Goal: Task Accomplishment & Management: Manage account settings

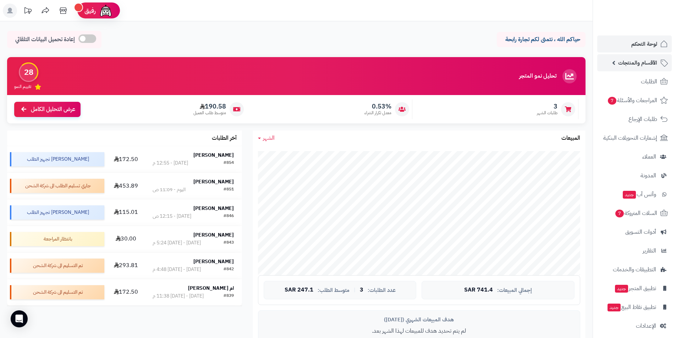
click at [632, 61] on span "الأقسام والمنتجات" at bounding box center [637, 63] width 39 height 10
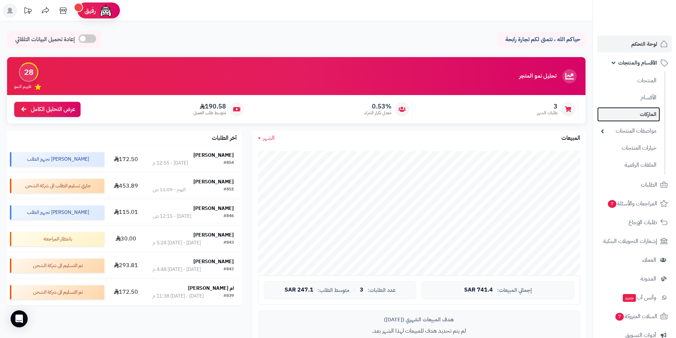
click at [647, 115] on link "الماركات" at bounding box center [628, 114] width 63 height 15
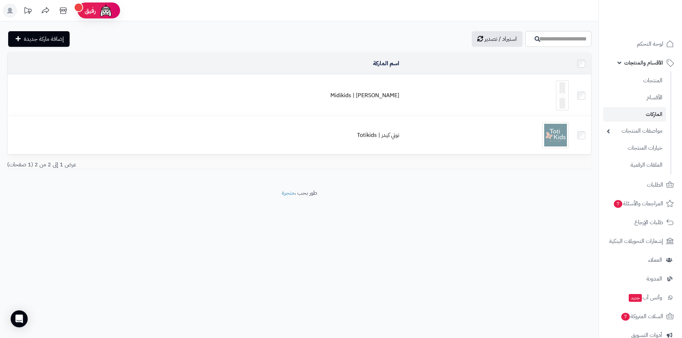
click at [565, 94] on icon at bounding box center [562, 95] width 6 height 26
click at [621, 64] on link "الأقسام والمنتجات" at bounding box center [640, 62] width 75 height 17
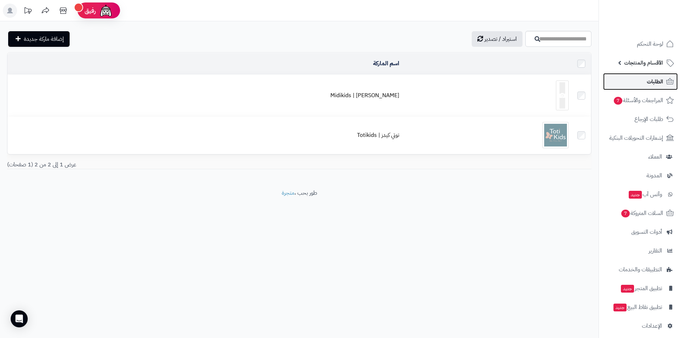
click at [653, 83] on span "الطلبات" at bounding box center [654, 82] width 16 height 10
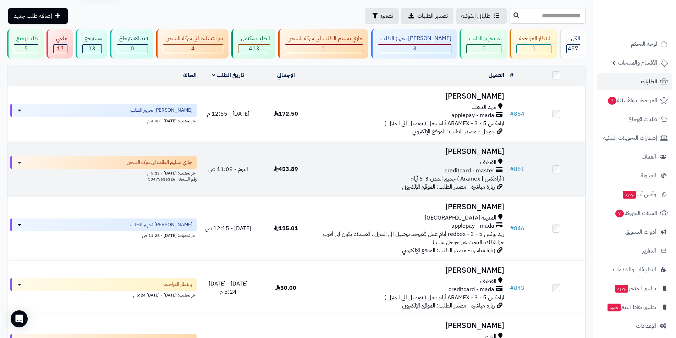
scroll to position [35, 0]
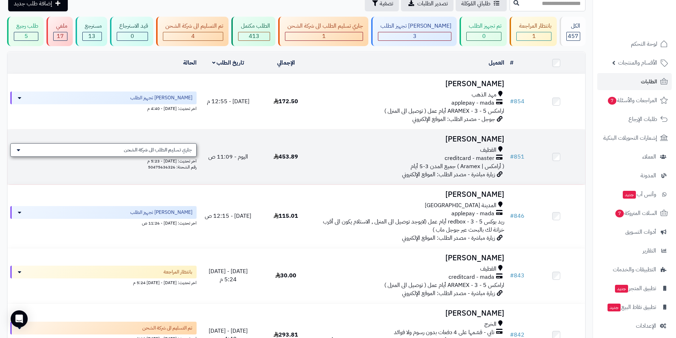
click at [18, 148] on icon at bounding box center [19, 150] width 4 height 6
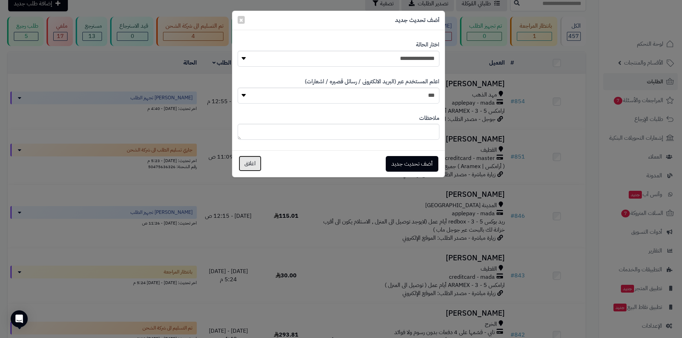
click at [242, 163] on button "اغلاق" at bounding box center [250, 164] width 23 height 16
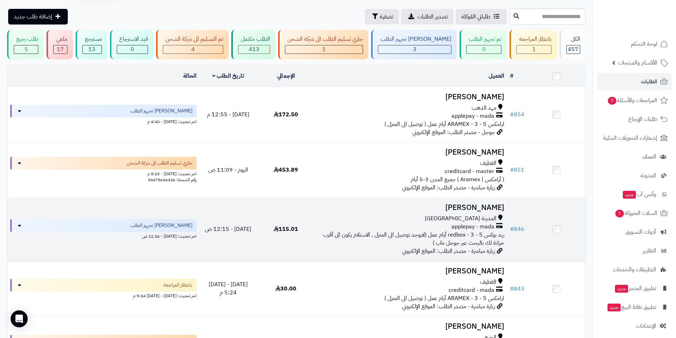
scroll to position [0, 0]
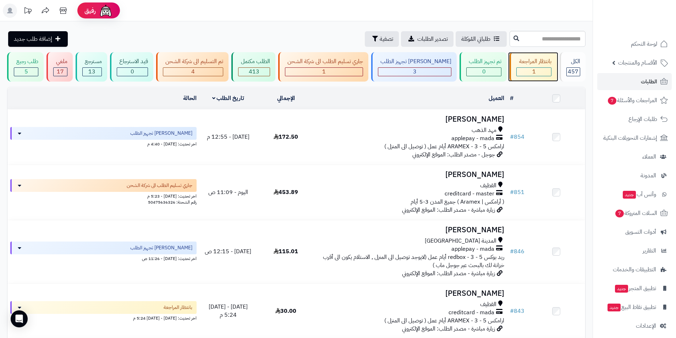
click at [540, 62] on div "بانتظار المراجعة" at bounding box center [533, 62] width 35 height 8
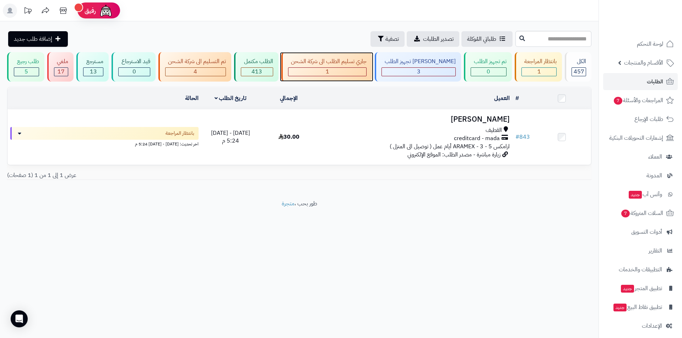
click at [344, 60] on div "جاري تسليم الطلب الى شركة الشحن" at bounding box center [327, 62] width 79 height 8
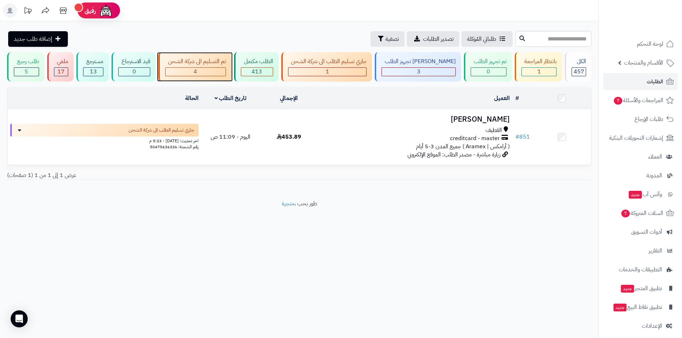
click at [206, 61] on div "تم التسليم الى شركة الشحن" at bounding box center [195, 62] width 61 height 8
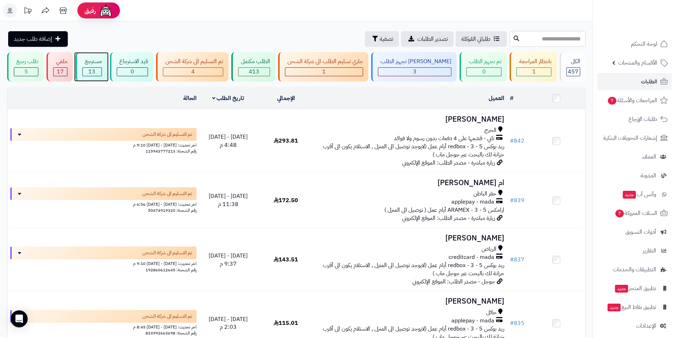
click at [99, 64] on div "مسترجع" at bounding box center [92, 62] width 20 height 8
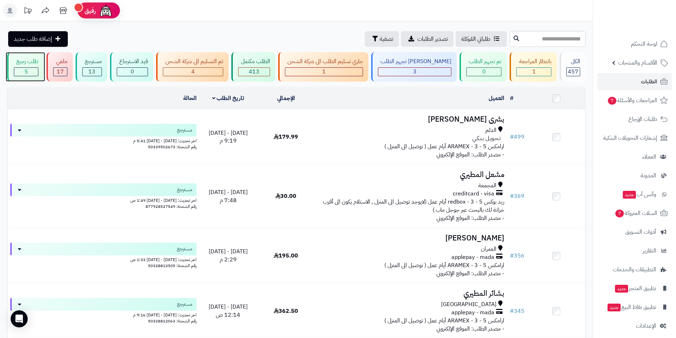
click at [32, 58] on div "طلب رجيع" at bounding box center [26, 62] width 24 height 8
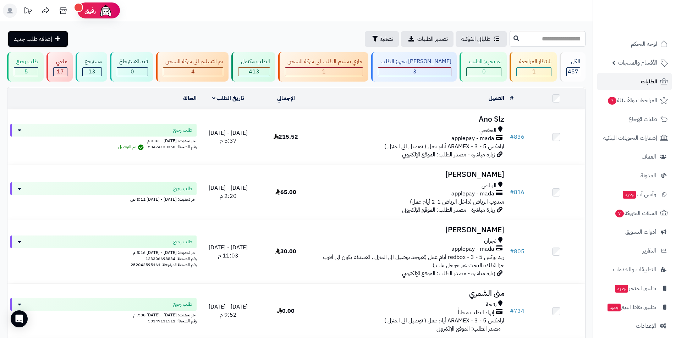
click at [649, 77] on span "الطلبات" at bounding box center [649, 82] width 16 height 10
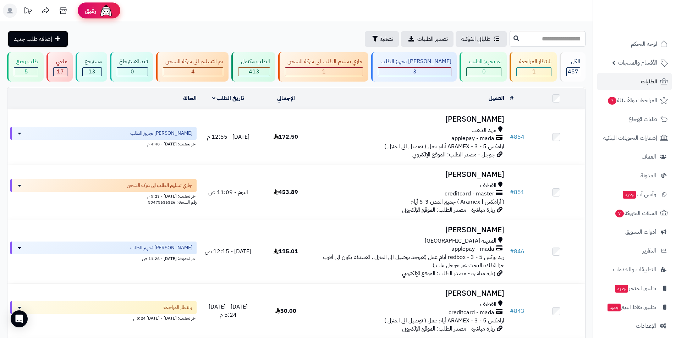
click at [98, 6] on div "رفيق" at bounding box center [99, 11] width 28 height 14
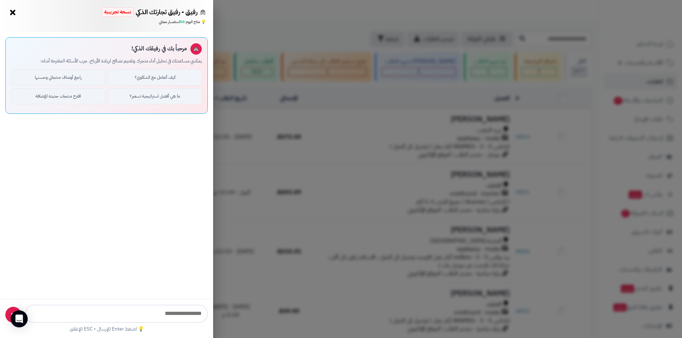
click at [15, 11] on button "×" at bounding box center [12, 12] width 11 height 11
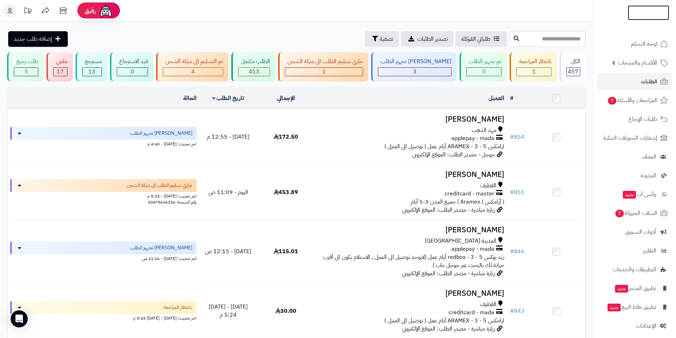
click at [658, 12] on img at bounding box center [649, 12] width 42 height 15
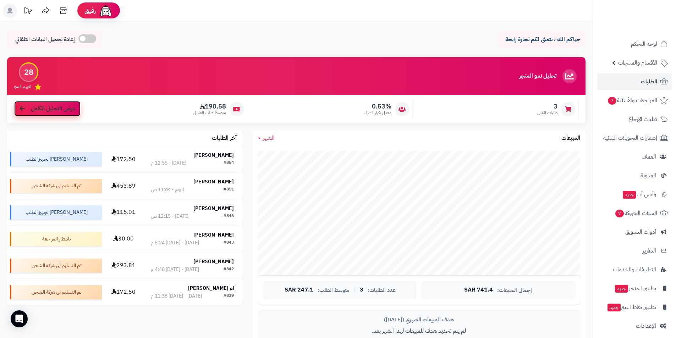
click at [44, 110] on span "عرض التحليل الكامل" at bounding box center [53, 109] width 44 height 8
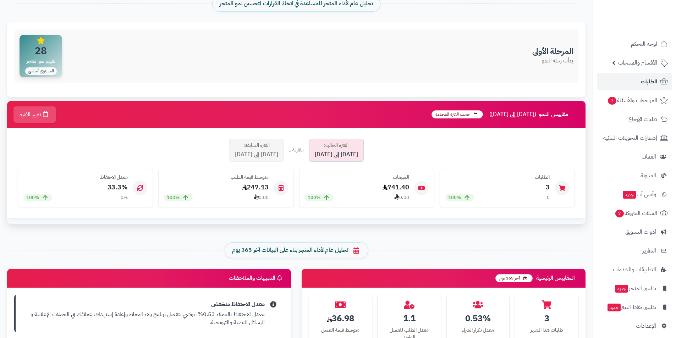
scroll to position [71, 0]
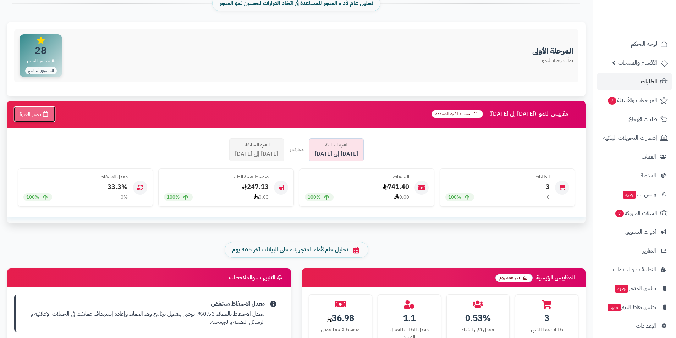
click at [42, 116] on button "تغيير الفترة" at bounding box center [34, 114] width 42 height 16
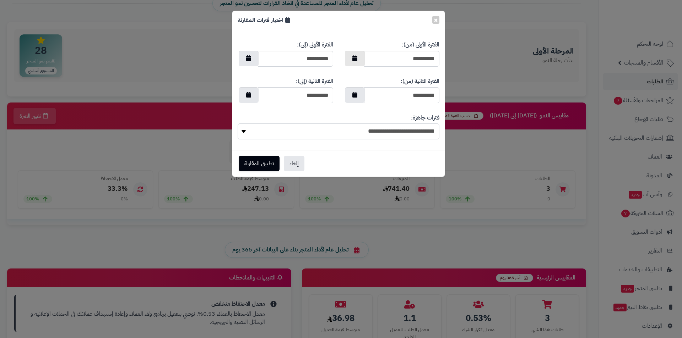
click at [357, 61] on button "button" at bounding box center [355, 59] width 20 height 16
click at [425, 75] on th "‹" at bounding box center [426, 75] width 13 height 11
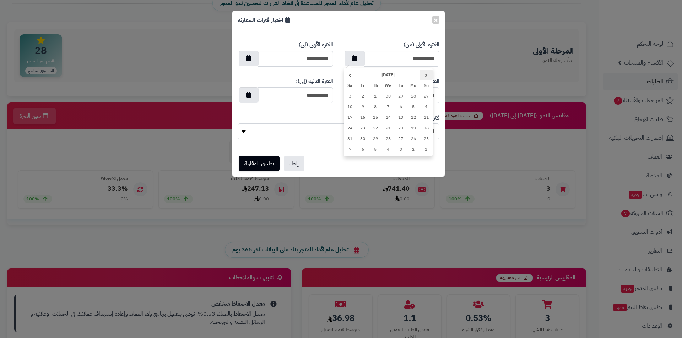
click at [425, 75] on th "‹" at bounding box center [426, 75] width 13 height 11
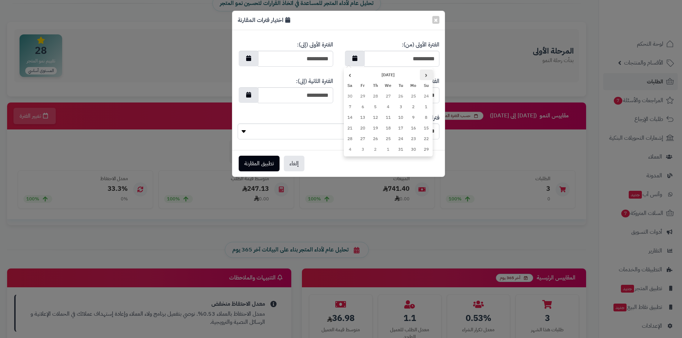
click at [425, 75] on th "‹" at bounding box center [426, 75] width 13 height 11
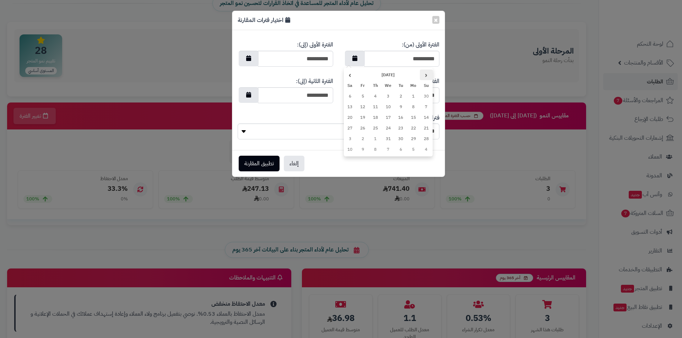
click at [425, 75] on th "‹" at bounding box center [426, 75] width 13 height 11
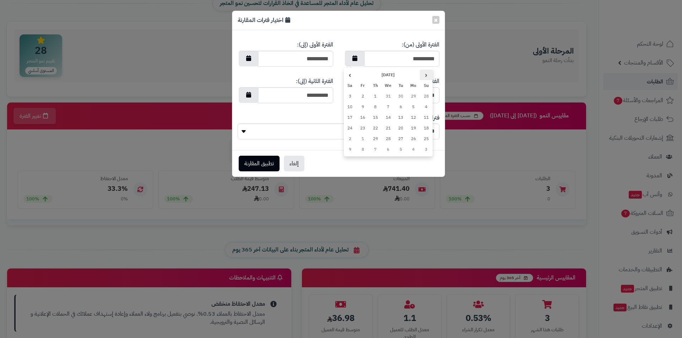
click at [425, 75] on th "‹" at bounding box center [426, 75] width 13 height 11
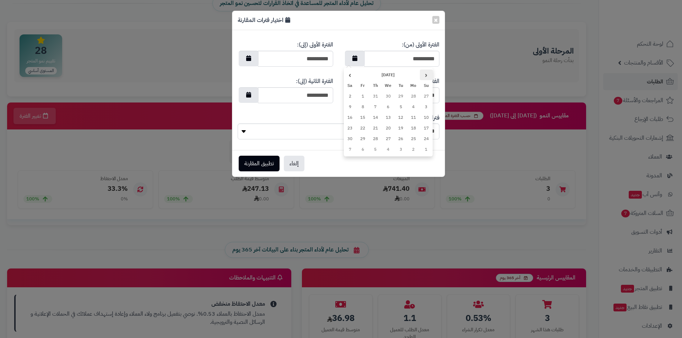
click at [425, 75] on th "‹" at bounding box center [426, 75] width 13 height 11
click at [350, 76] on th "›" at bounding box center [350, 75] width 13 height 11
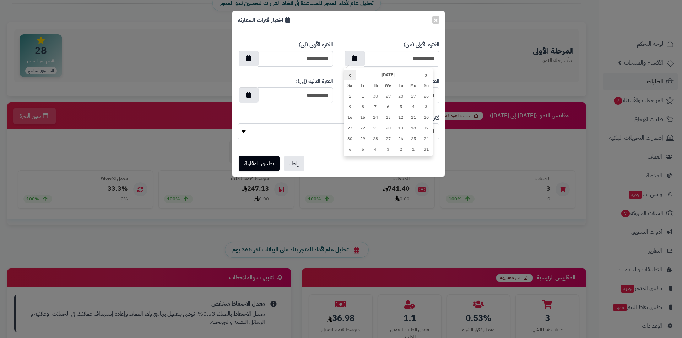
click at [350, 76] on th "›" at bounding box center [350, 75] width 13 height 11
click at [414, 95] on td "1" at bounding box center [413, 96] width 13 height 11
type input "**********"
click at [297, 164] on button "إلغاء" at bounding box center [294, 164] width 21 height 16
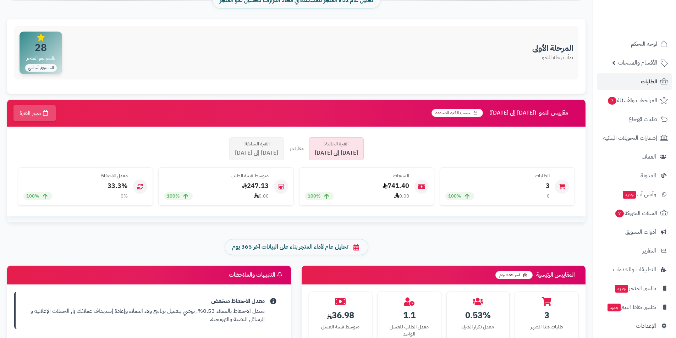
scroll to position [0, 0]
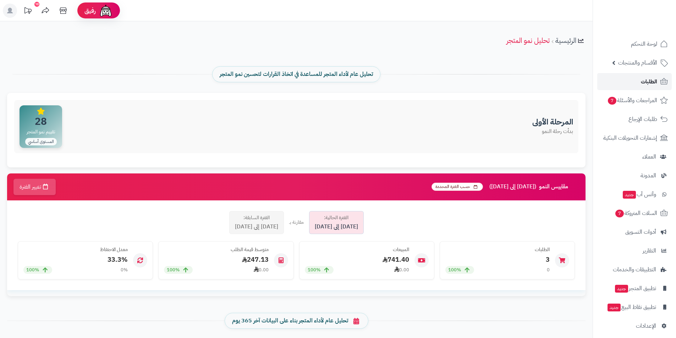
click at [653, 81] on span "الطلبات" at bounding box center [649, 82] width 16 height 10
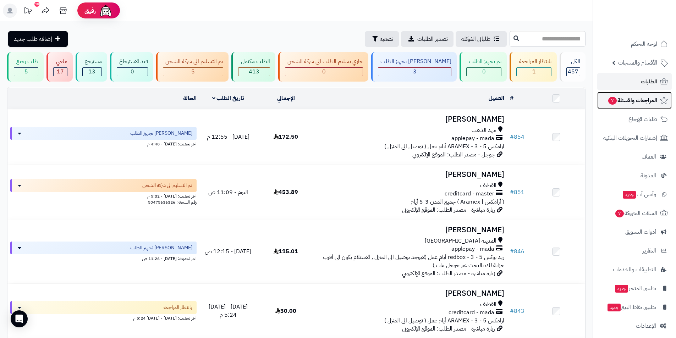
click at [645, 101] on span "المراجعات والأسئلة 7" at bounding box center [633, 100] width 50 height 10
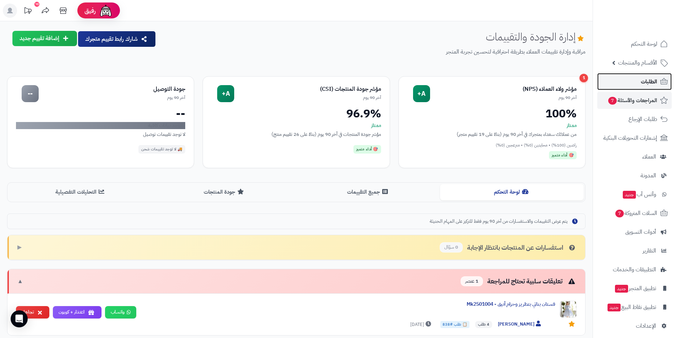
click at [644, 81] on span "الطلبات" at bounding box center [649, 82] width 16 height 10
